Goal: Transaction & Acquisition: Purchase product/service

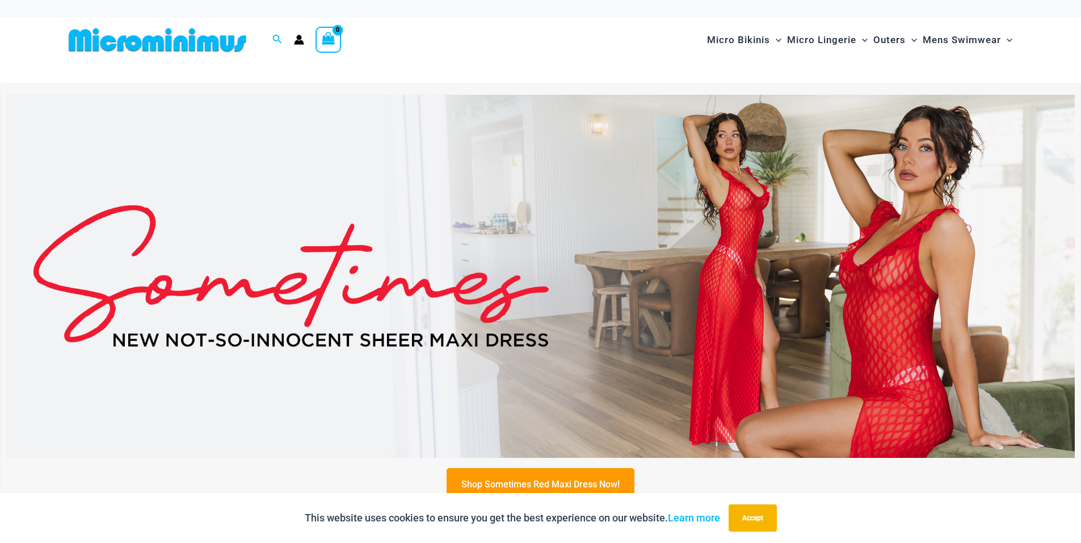
click at [267, 177] on img at bounding box center [540, 276] width 1069 height 363
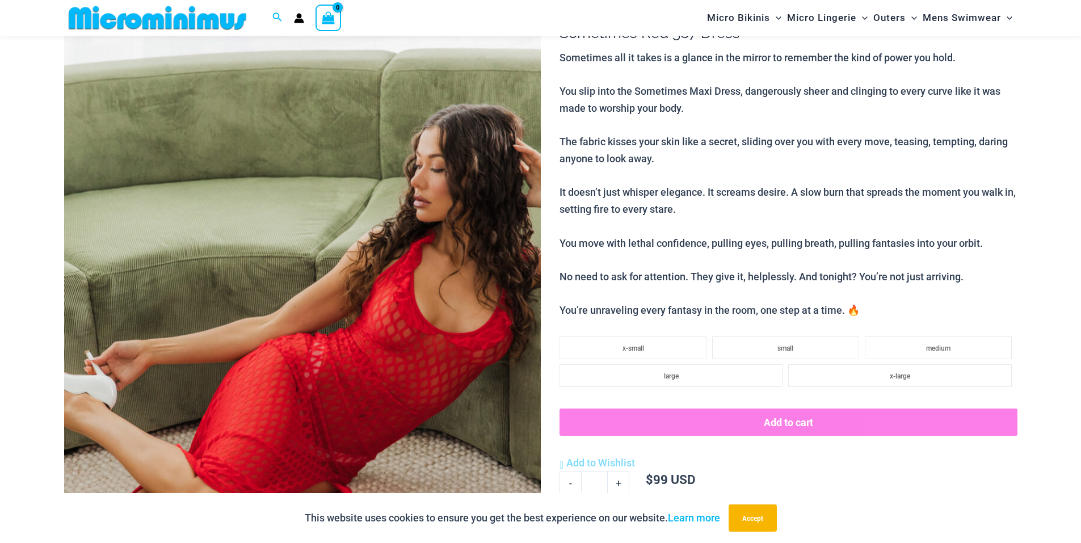
scroll to position [160, 0]
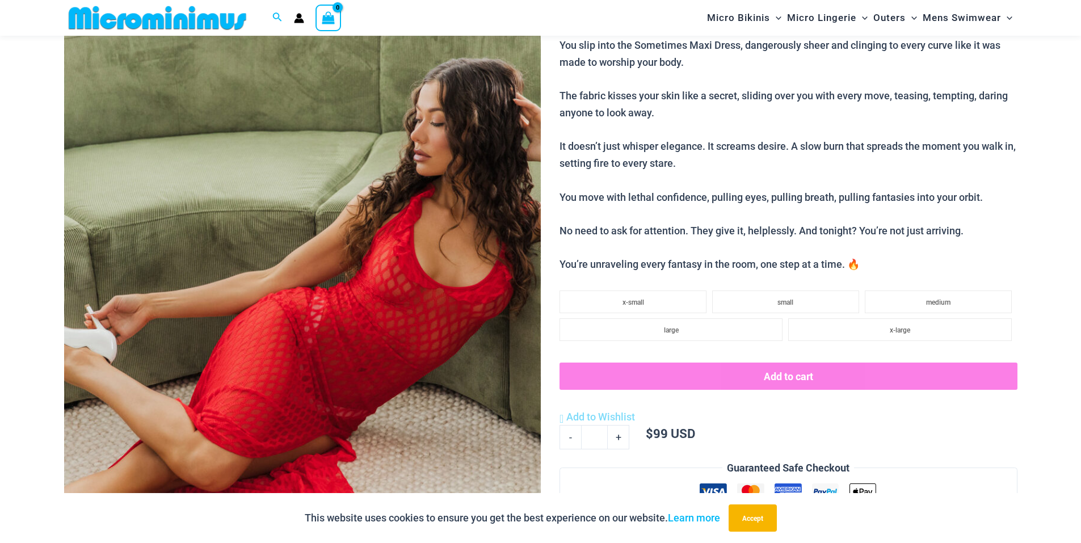
click at [355, 195] on img at bounding box center [302, 300] width 477 height 715
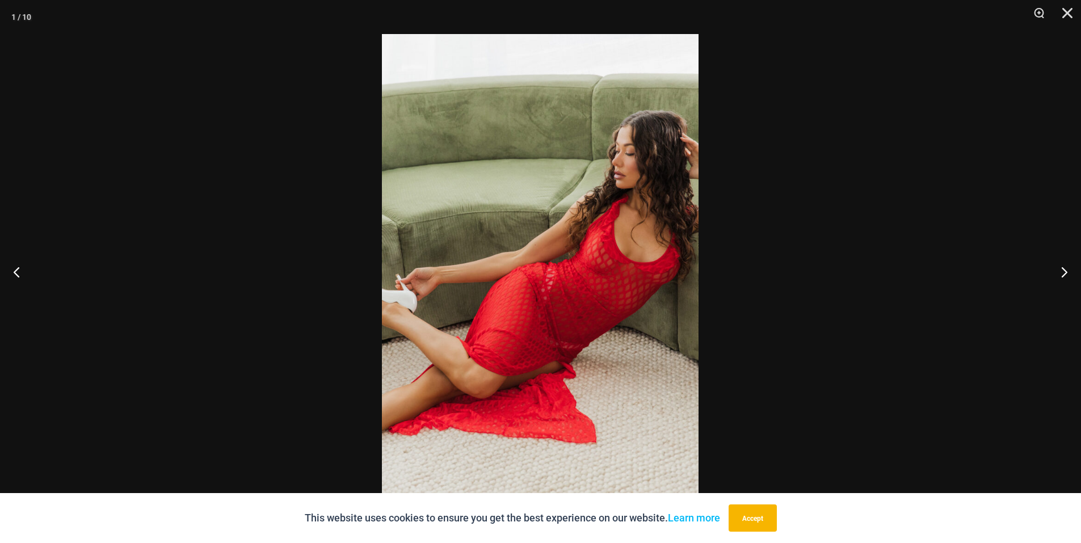
click at [504, 226] on img at bounding box center [540, 271] width 317 height 475
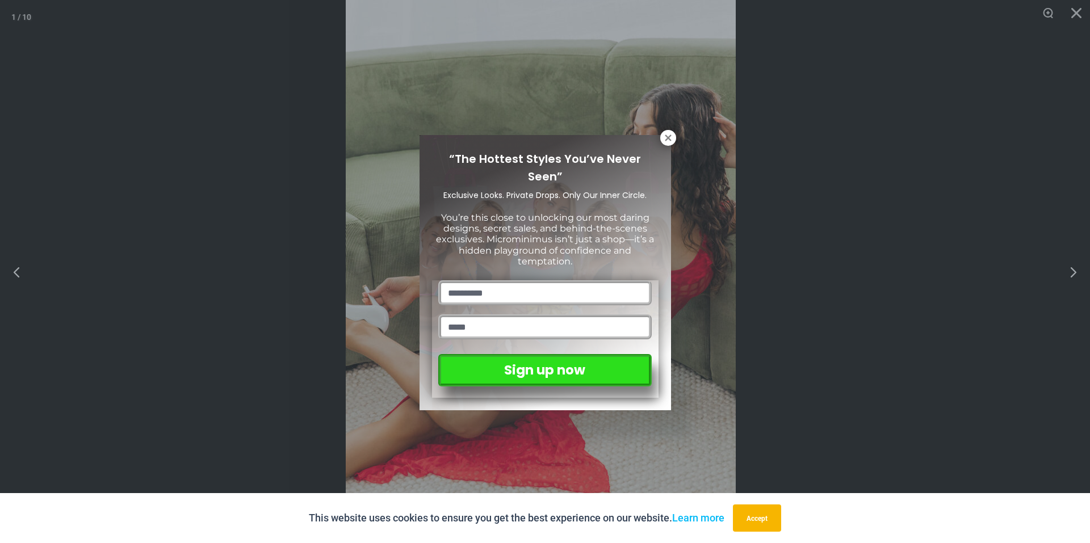
click at [1062, 272] on div "“The Hottest Styles You’ve Never Seen” Exclusive Looks. Private Drops. Only Our…" at bounding box center [545, 271] width 1090 height 543
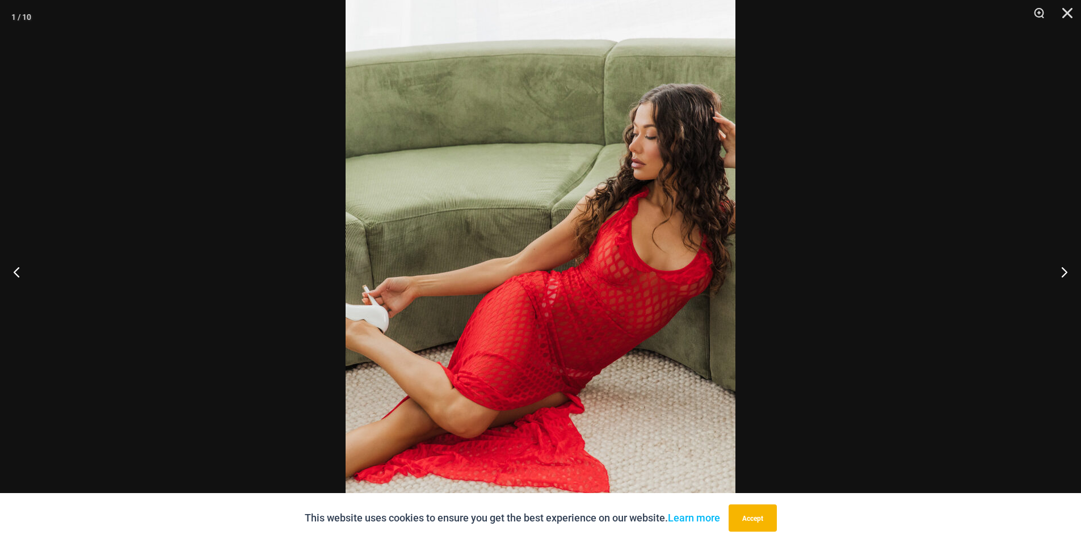
click at [1062, 272] on button "Next" at bounding box center [1060, 272] width 43 height 57
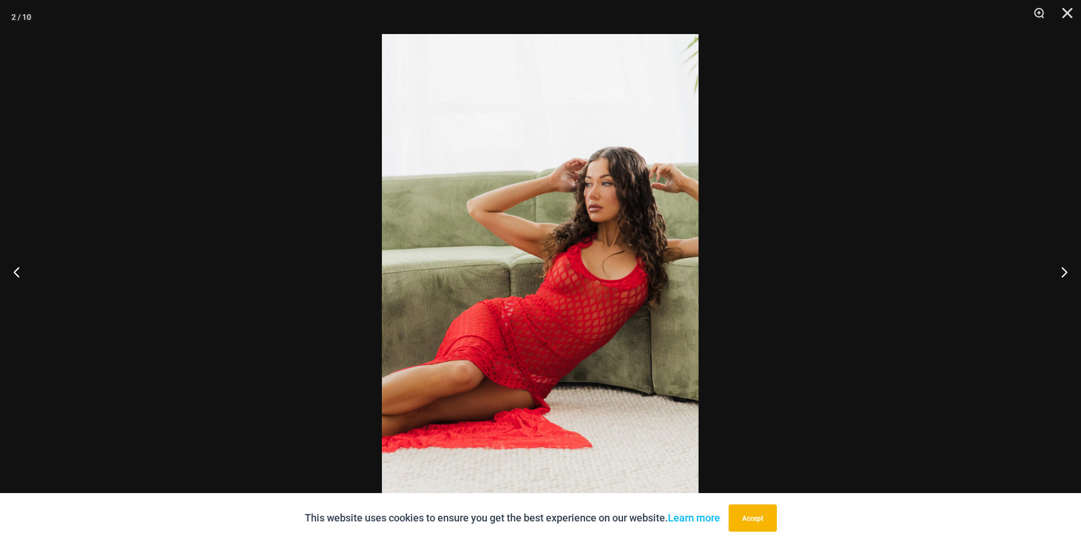
click at [1062, 272] on button "Next" at bounding box center [1060, 272] width 43 height 57
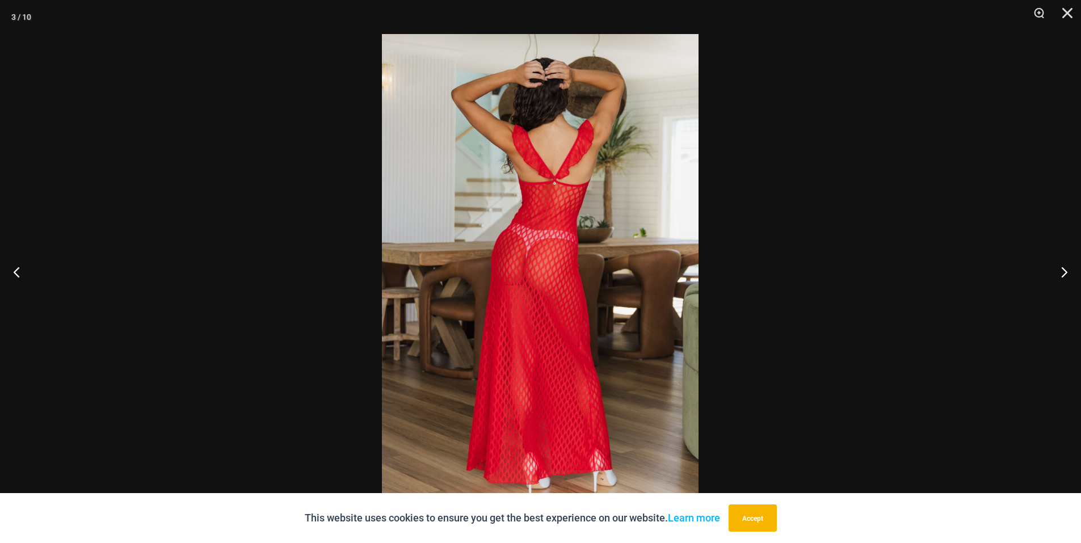
click at [1062, 272] on button "Next" at bounding box center [1060, 272] width 43 height 57
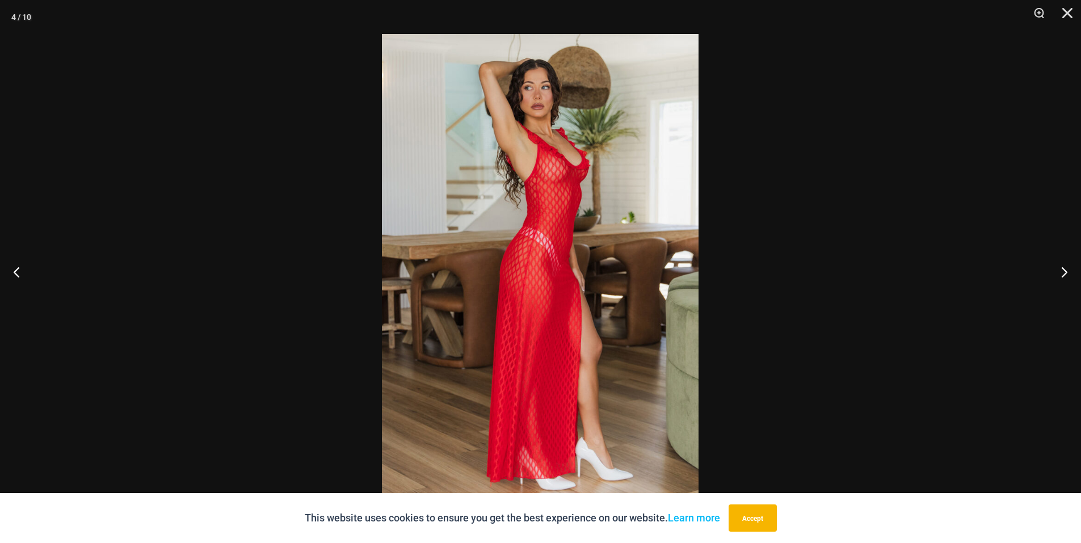
click at [1062, 272] on button "Next" at bounding box center [1060, 272] width 43 height 57
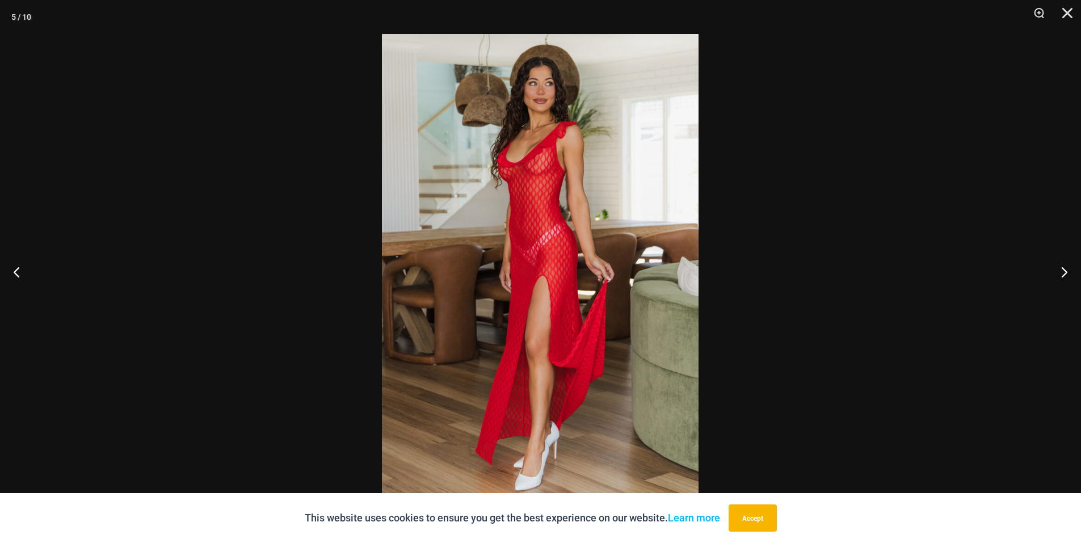
click at [1062, 272] on button "Next" at bounding box center [1060, 272] width 43 height 57
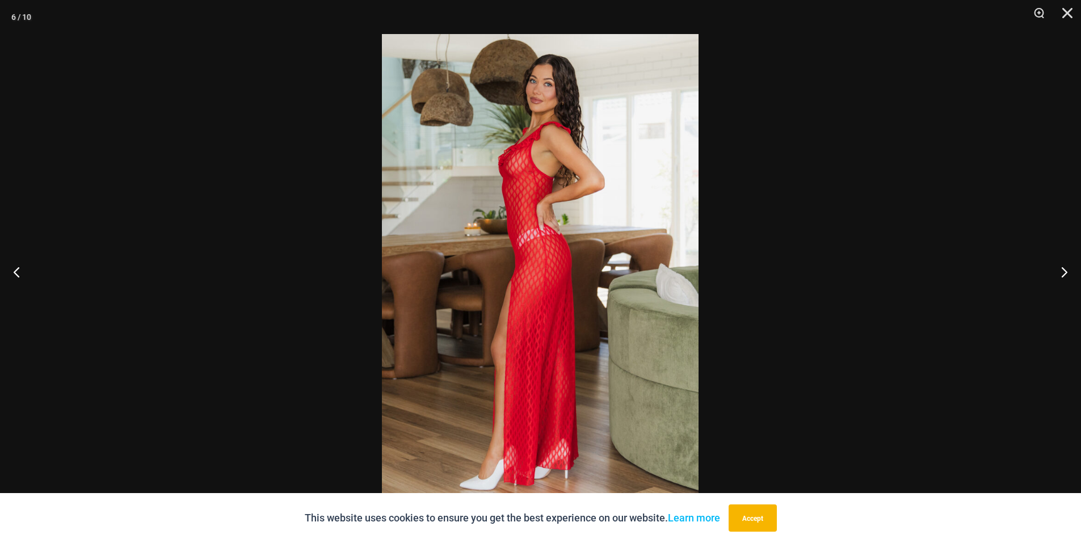
click at [1062, 272] on button "Next" at bounding box center [1060, 272] width 43 height 57
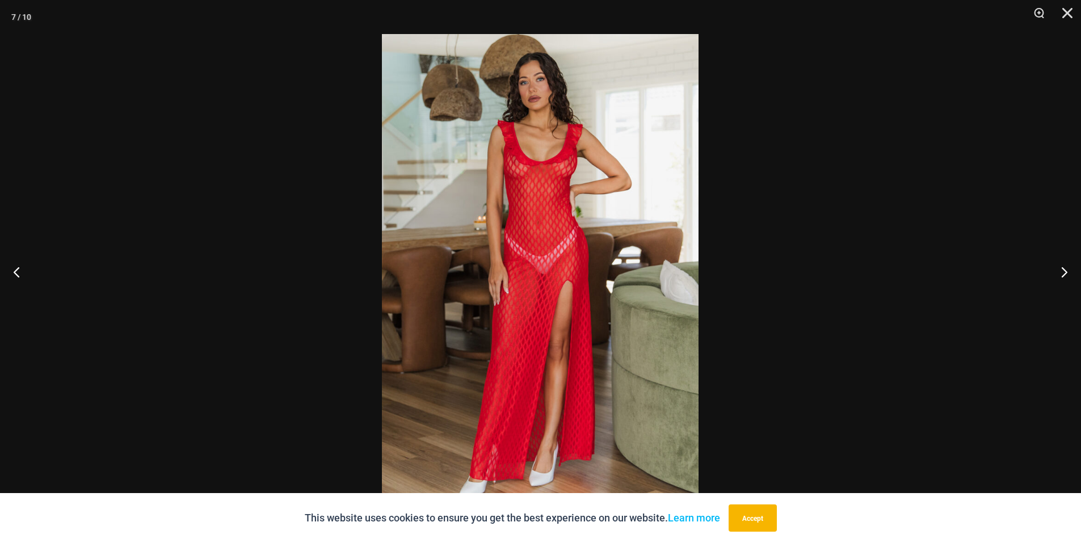
click at [1062, 272] on button "Next" at bounding box center [1060, 272] width 43 height 57
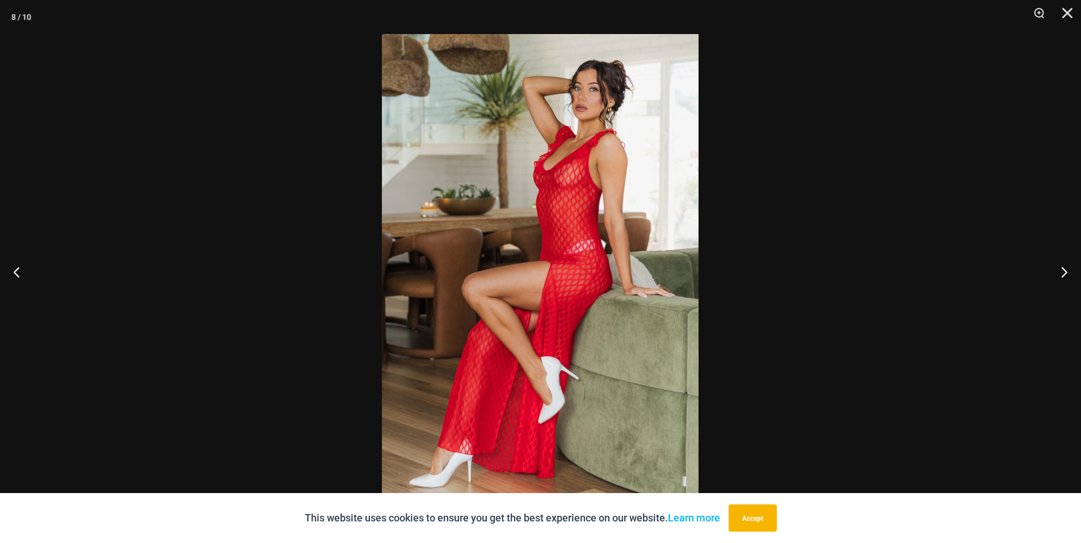
click at [1062, 272] on button "Next" at bounding box center [1060, 272] width 43 height 57
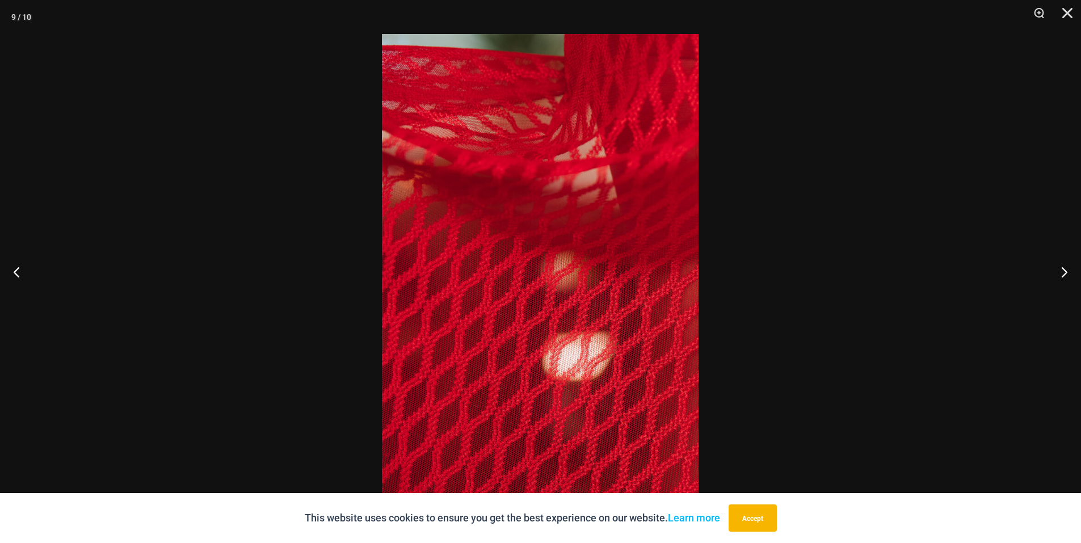
click at [1062, 272] on button "Next" at bounding box center [1060, 272] width 43 height 57
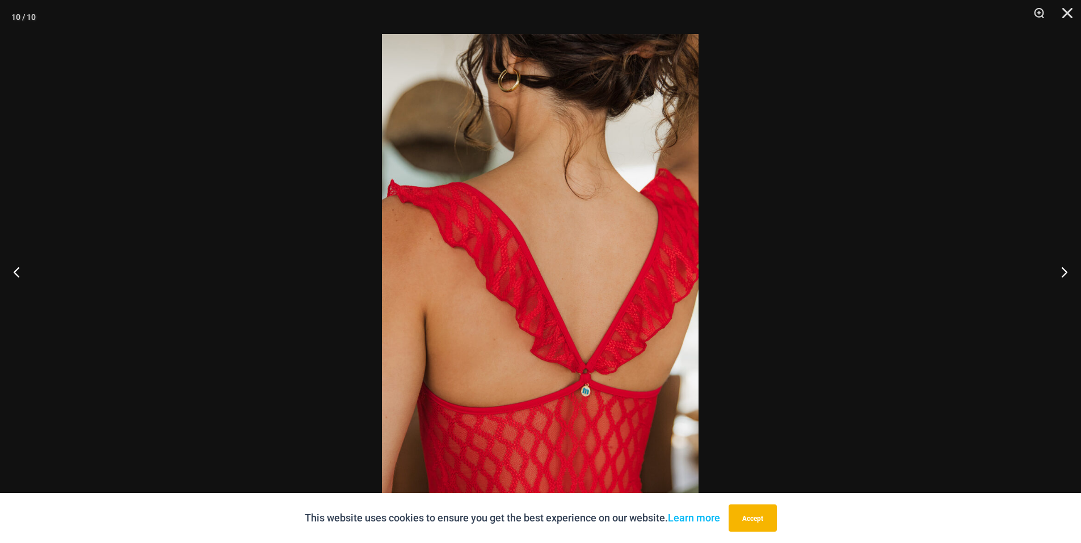
click at [1062, 272] on button "Next" at bounding box center [1060, 272] width 43 height 57
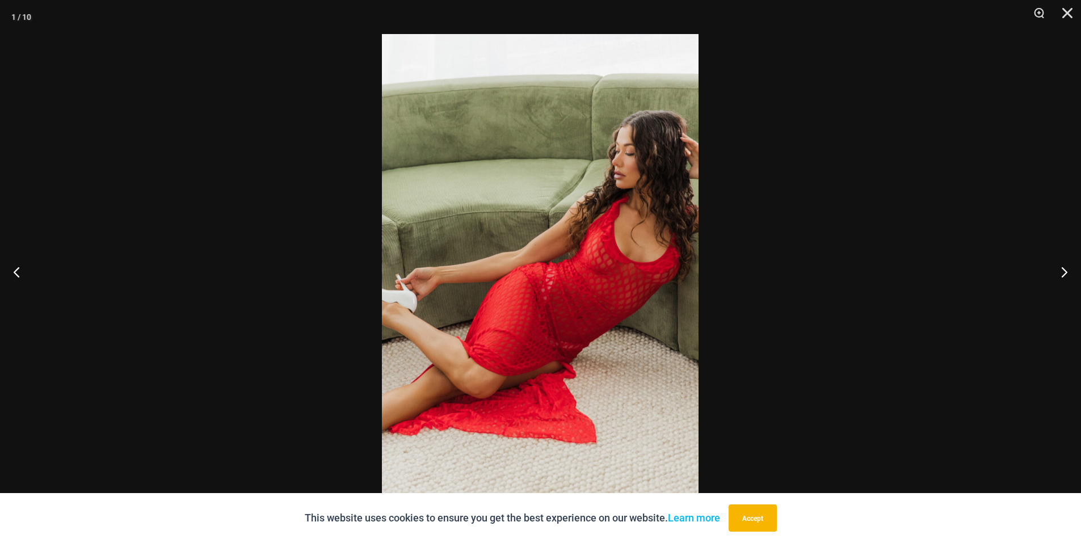
click at [1062, 272] on button "Next" at bounding box center [1060, 272] width 43 height 57
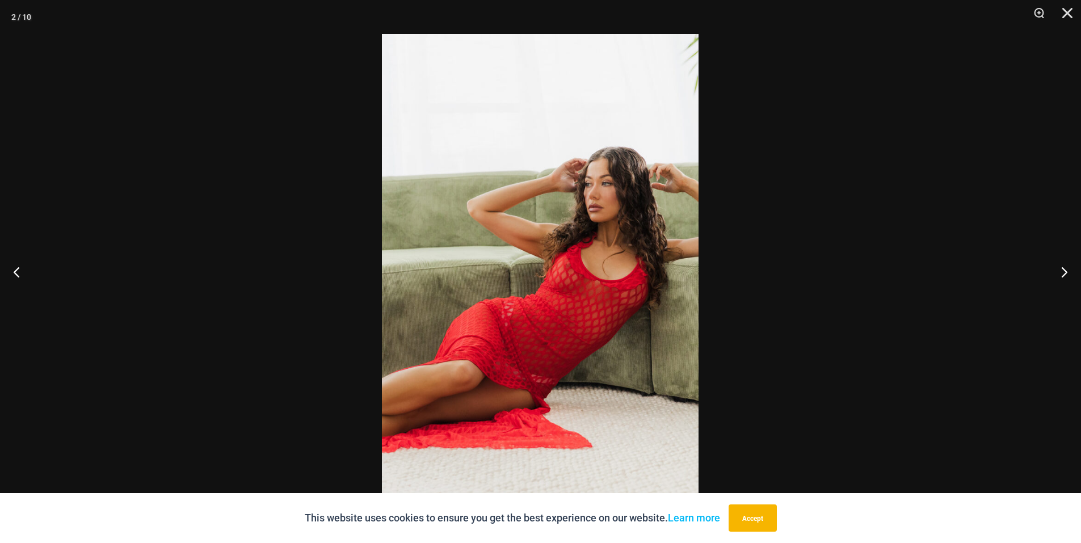
click at [1062, 272] on button "Next" at bounding box center [1060, 272] width 43 height 57
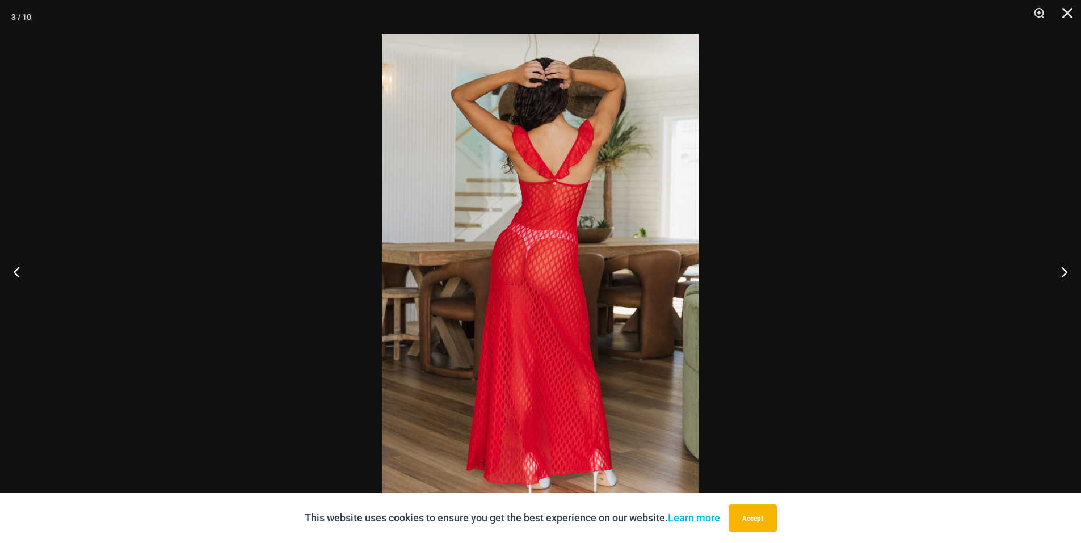
click at [1062, 272] on button "Next" at bounding box center [1060, 272] width 43 height 57
